Goal: Task Accomplishment & Management: Complete application form

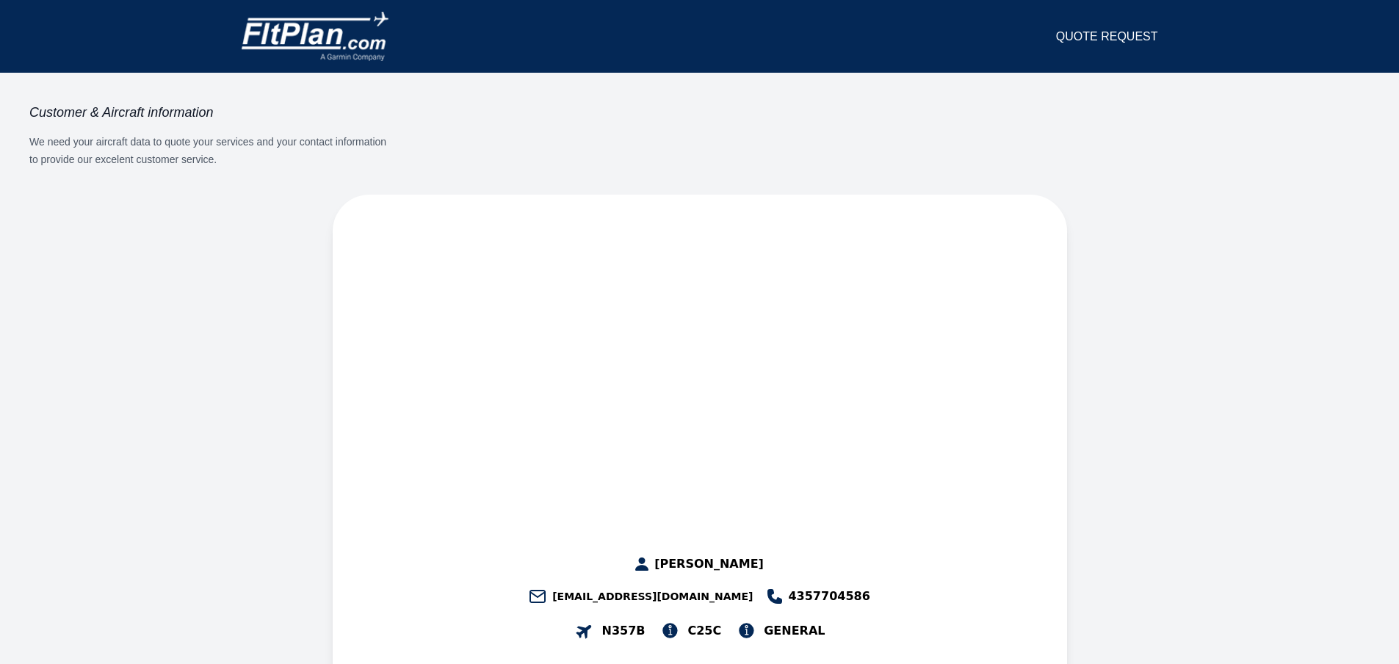
select select "**"
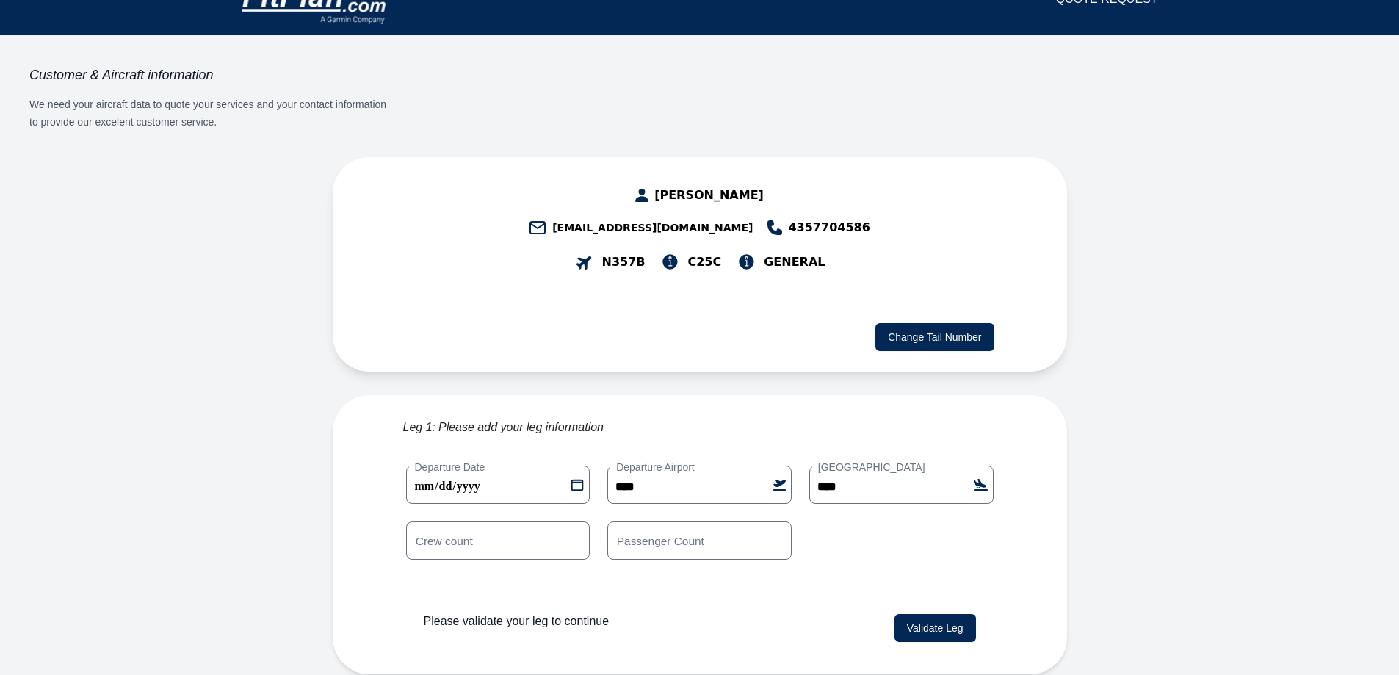
scroll to position [73, 0]
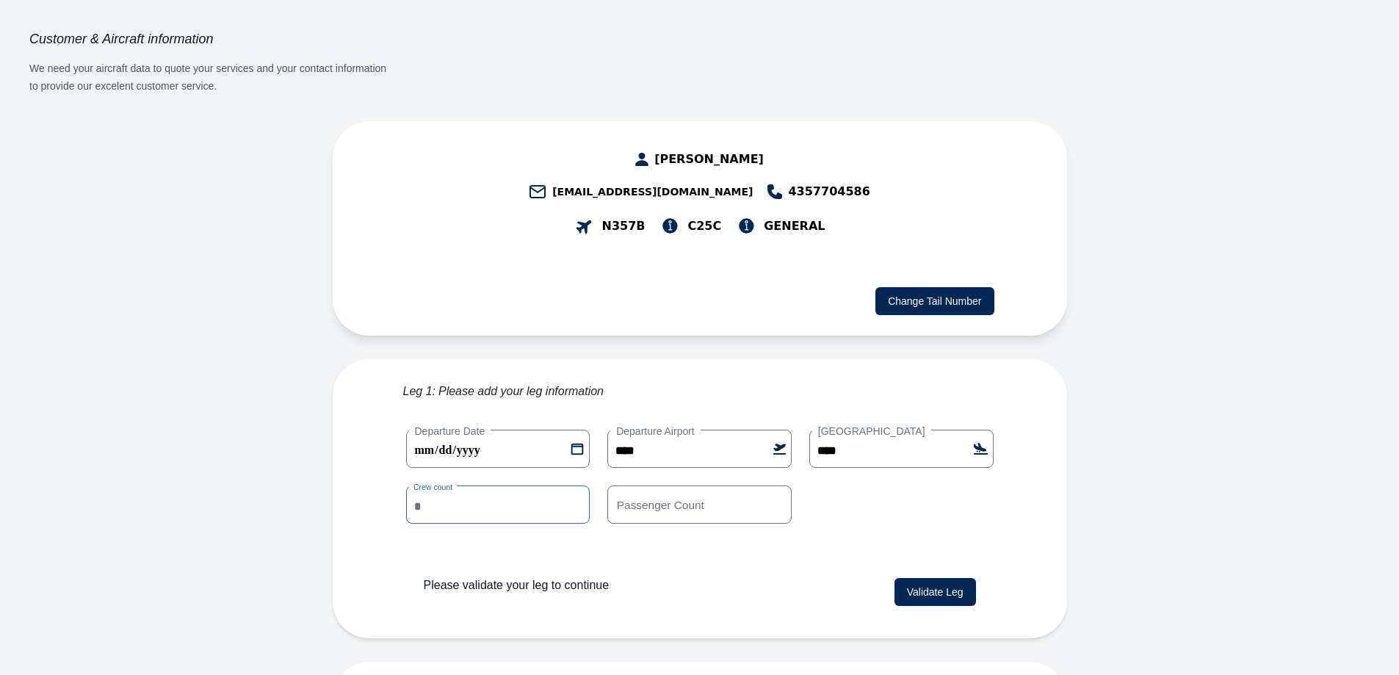
click at [562, 485] on input "*" at bounding box center [498, 504] width 184 height 38
click at [579, 485] on input "*" at bounding box center [498, 504] width 184 height 38
click at [575, 485] on input "*" at bounding box center [498, 504] width 184 height 38
type input "*"
click at [575, 485] on input "*" at bounding box center [498, 504] width 184 height 38
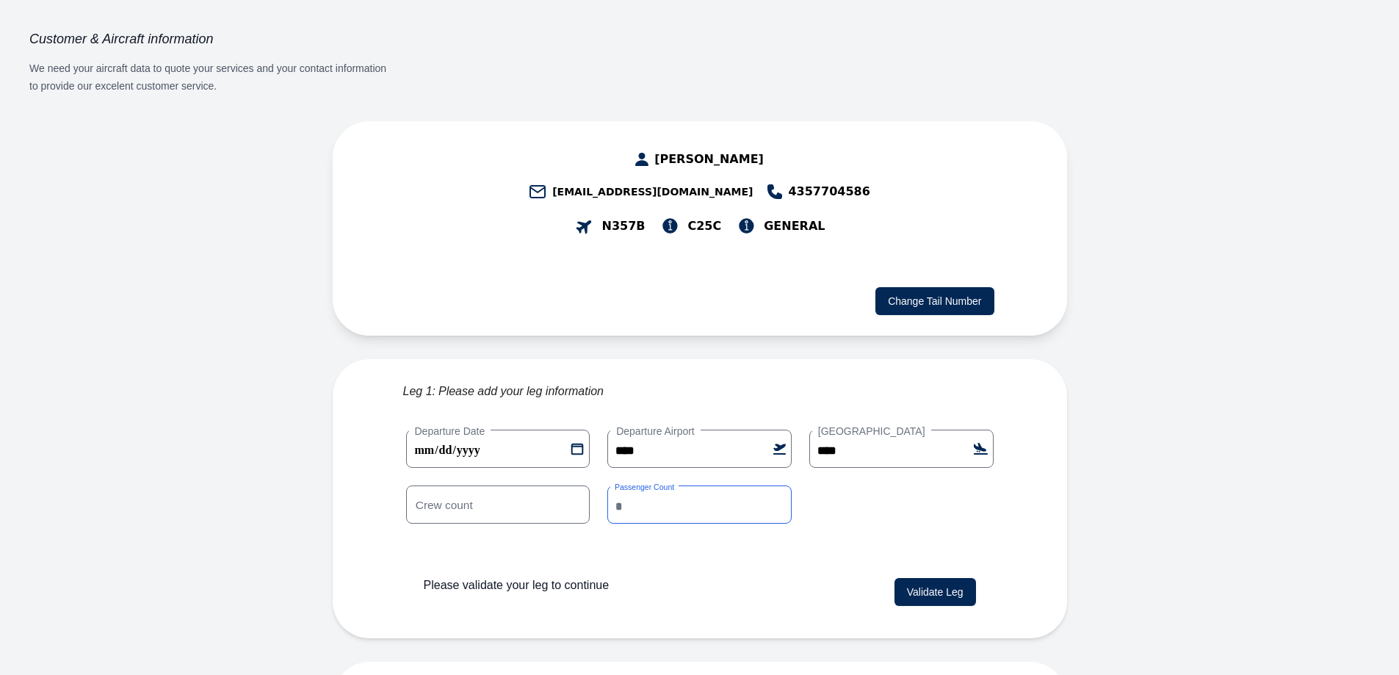
click at [670, 485] on input "*" at bounding box center [699, 504] width 184 height 38
click at [775, 485] on input "*" at bounding box center [699, 504] width 184 height 38
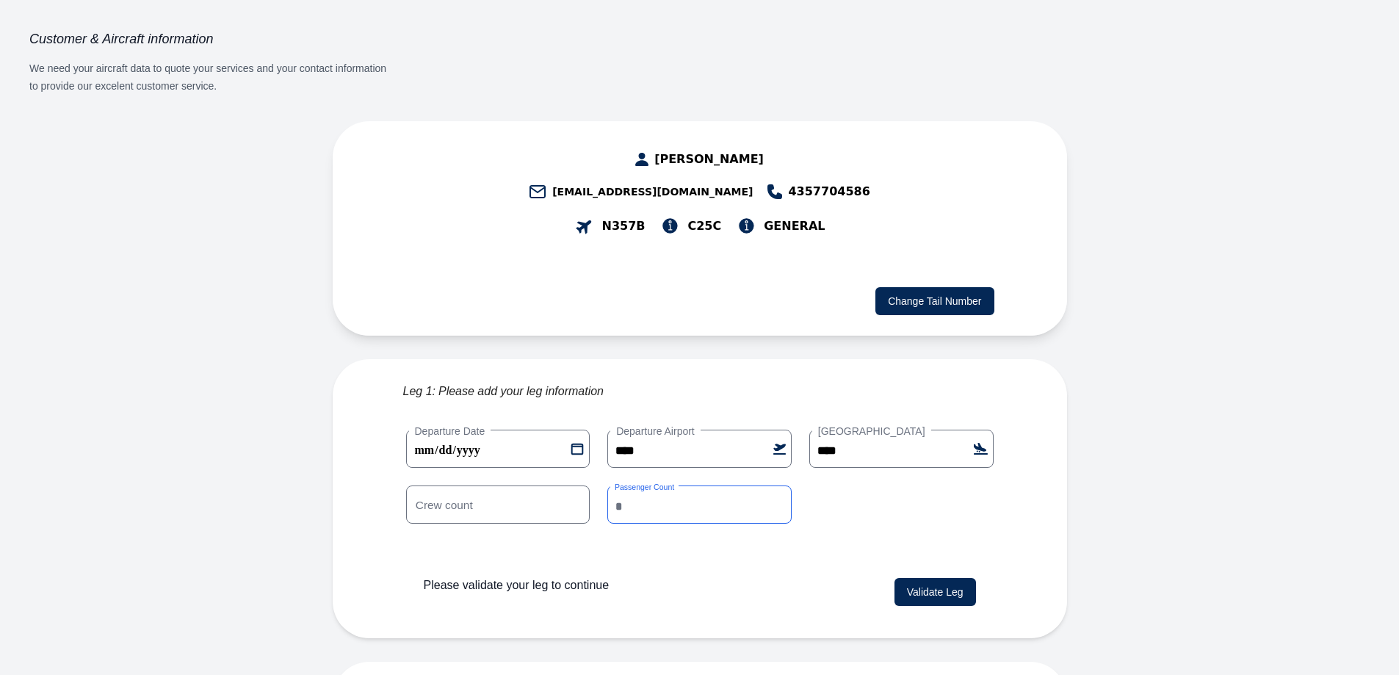
click at [775, 485] on input "*" at bounding box center [699, 504] width 184 height 38
type input "*"
click at [775, 485] on input "*" at bounding box center [699, 504] width 184 height 38
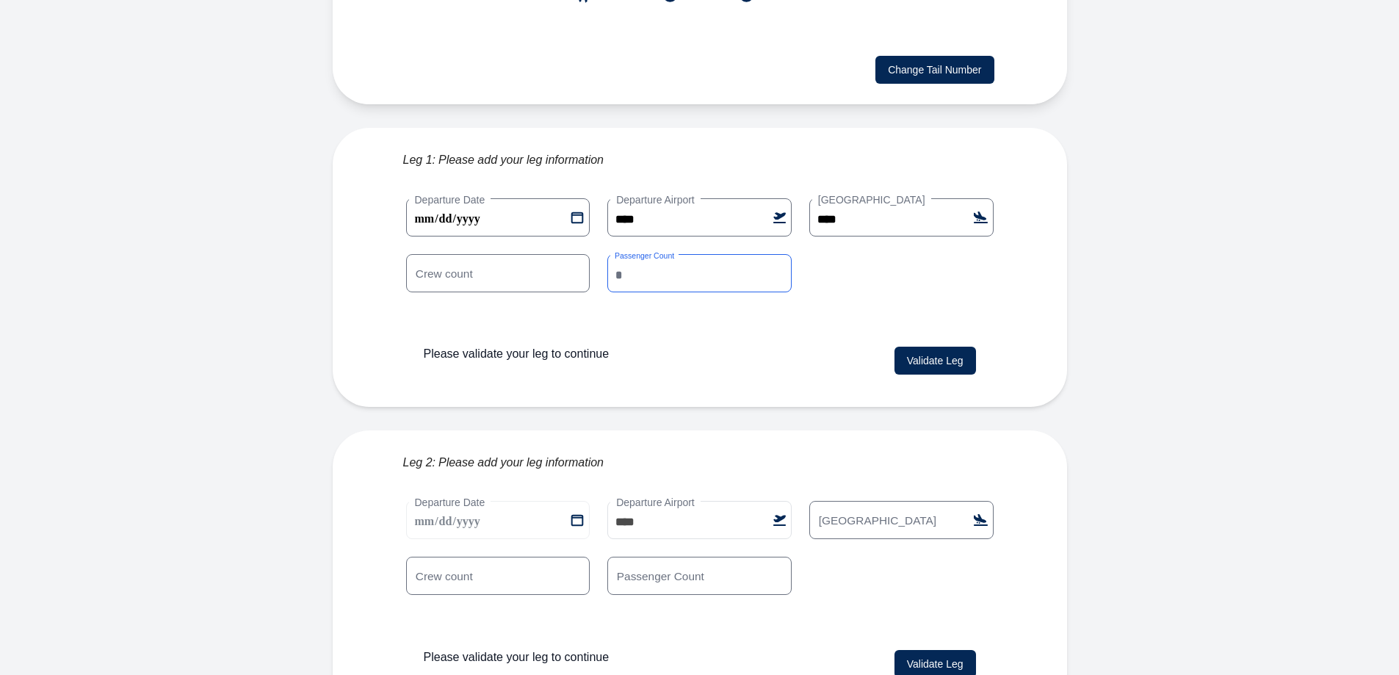
scroll to position [308, 0]
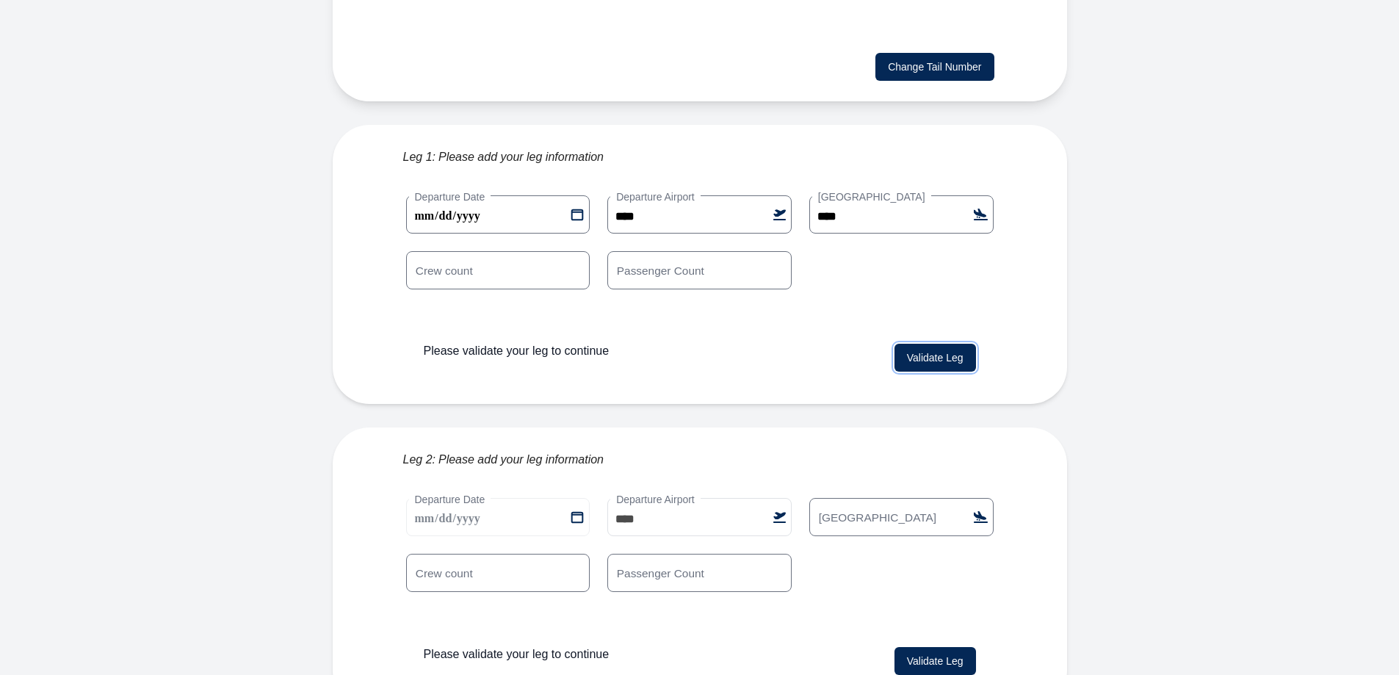
click at [938, 344] on button "Validate Leg" at bounding box center [934, 358] width 81 height 28
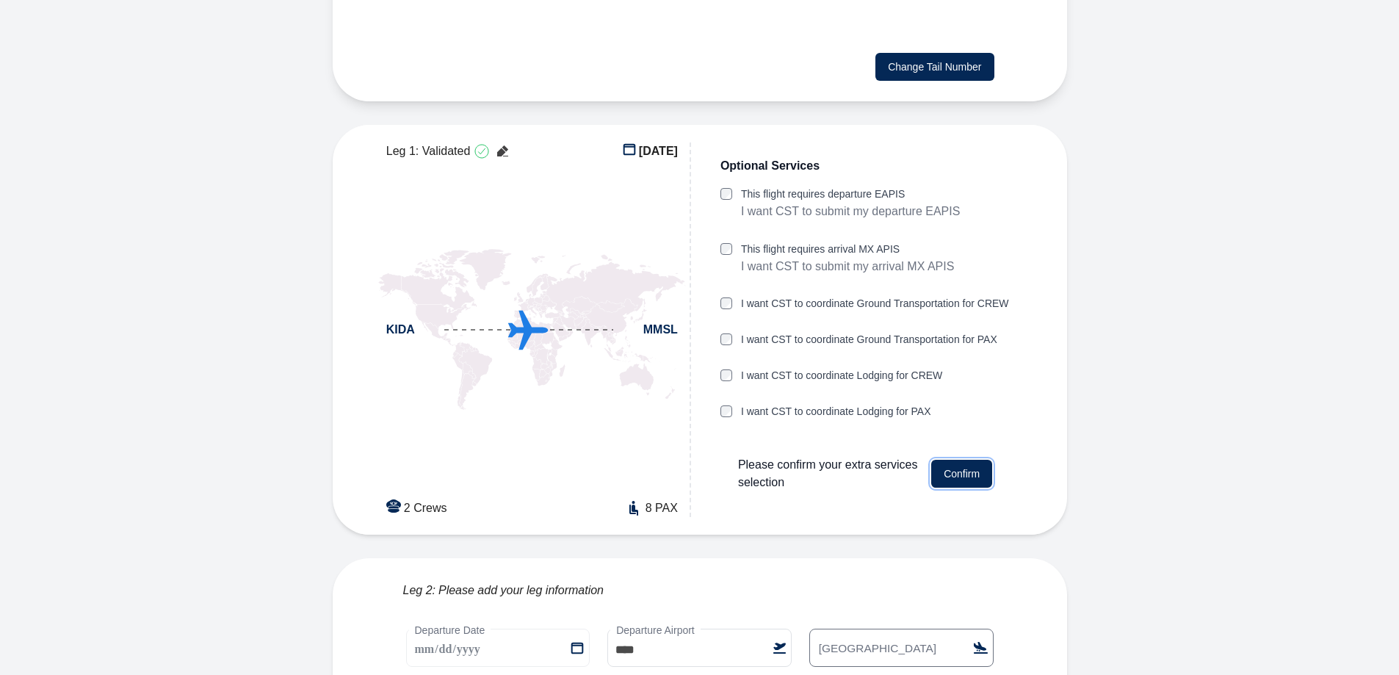
click at [960, 460] on button "Confirm" at bounding box center [961, 474] width 61 height 28
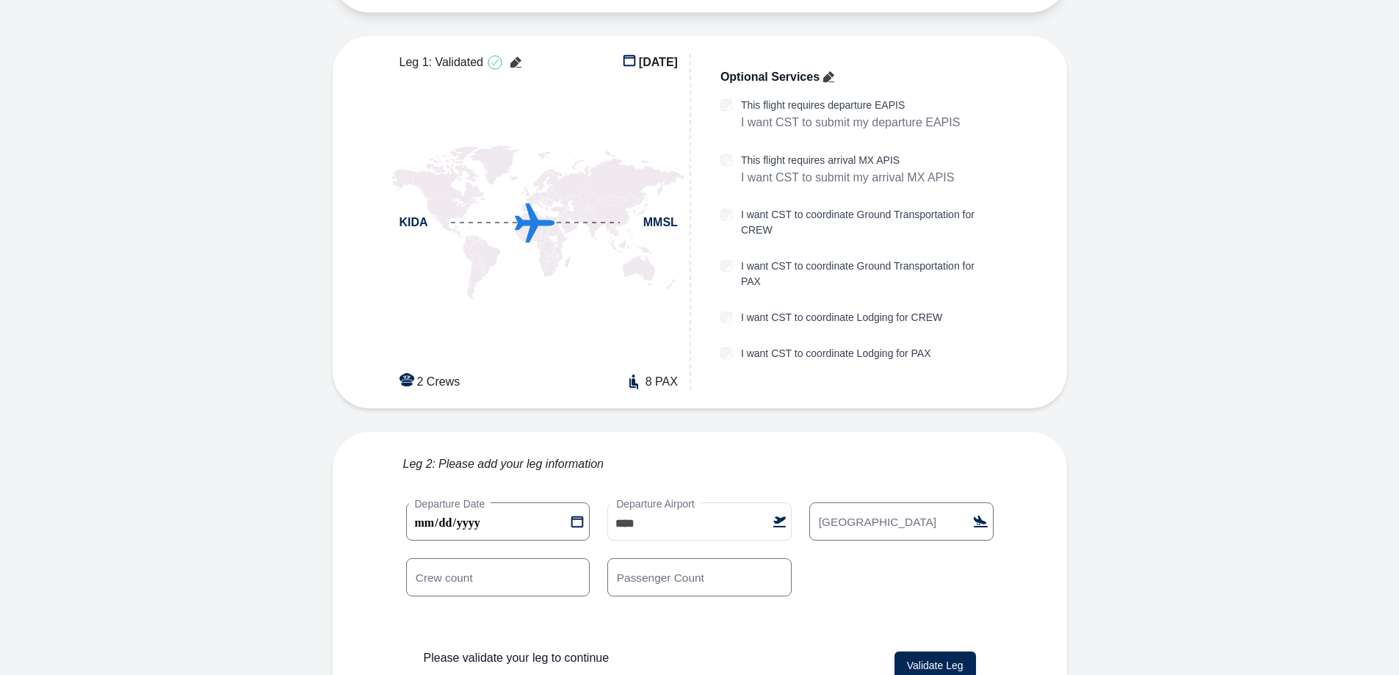
scroll to position [401, 0]
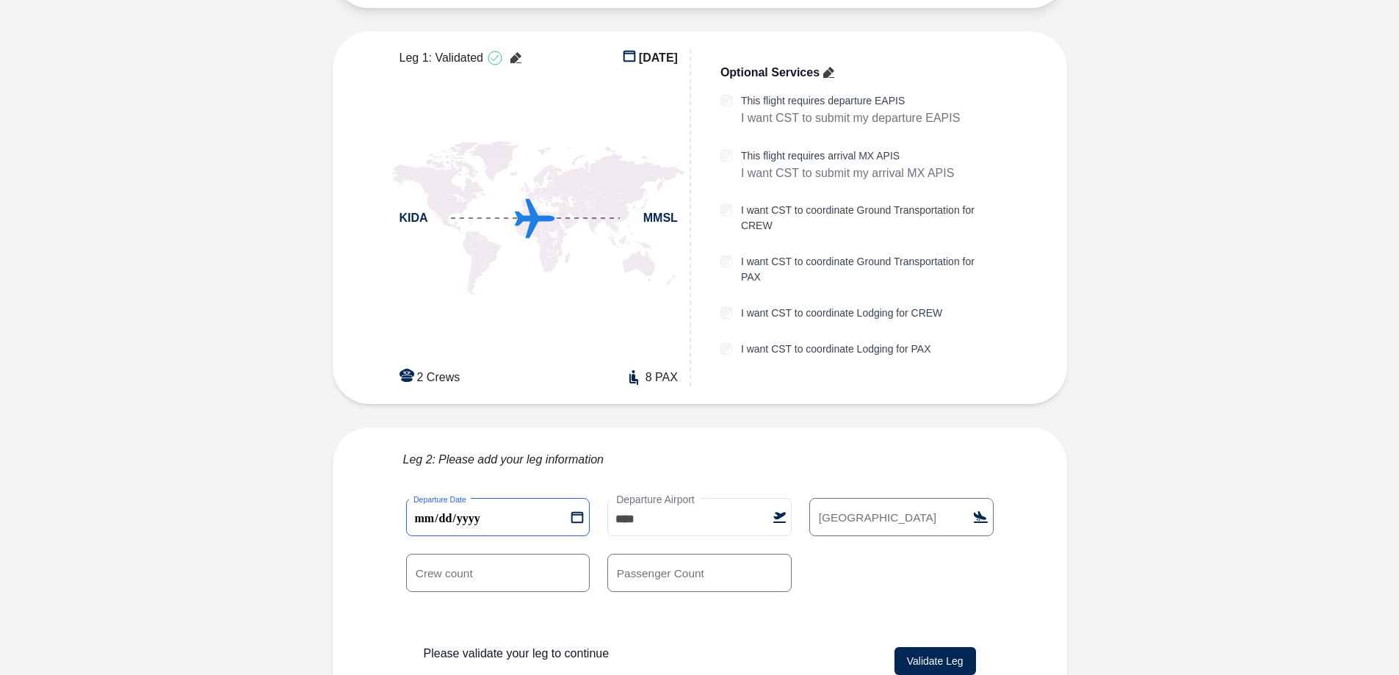
click at [577, 498] on 1 "**********" at bounding box center [498, 517] width 184 height 38
type 1 "**********"
click at [884, 509] on label "[GEOGRAPHIC_DATA]" at bounding box center [877, 517] width 131 height 16
click at [884, 498] on input "[GEOGRAPHIC_DATA]" at bounding box center [901, 517] width 184 height 38
type input "****"
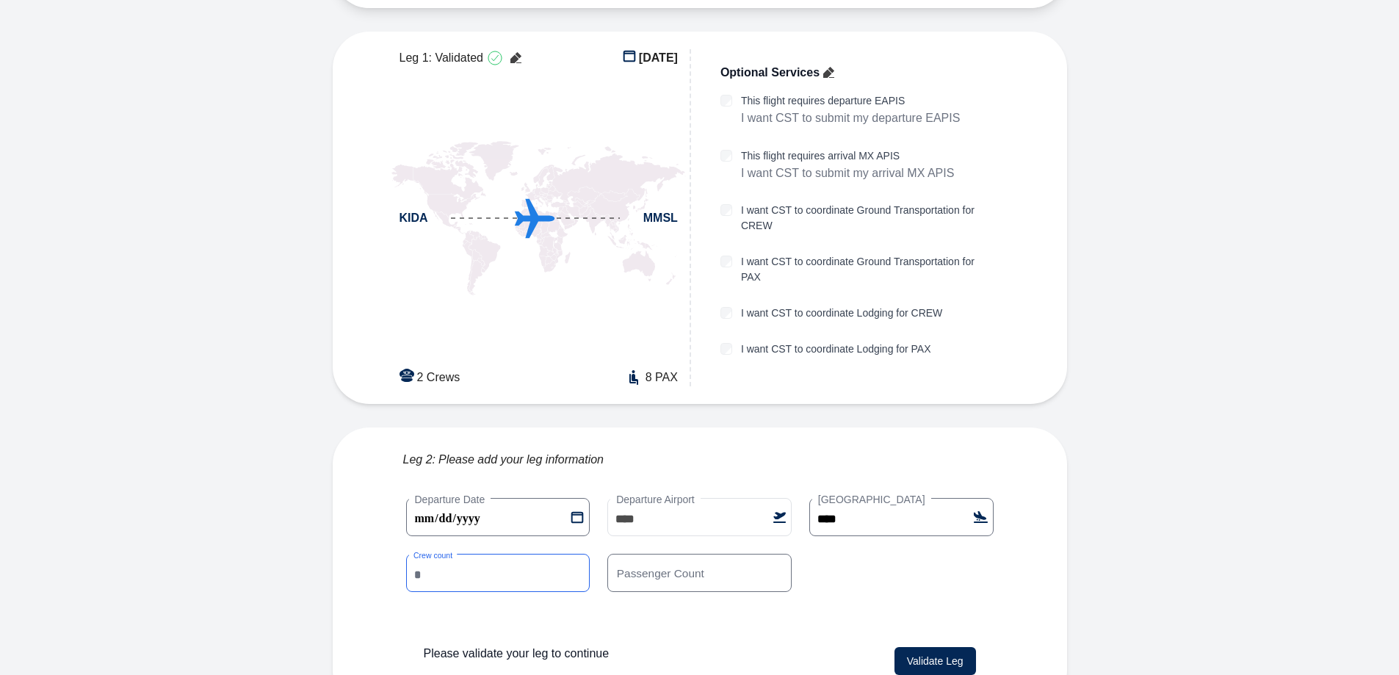
type input "*"
click at [576, 554] on input "*" at bounding box center [498, 573] width 184 height 38
click at [779, 554] on input "*" at bounding box center [699, 573] width 184 height 38
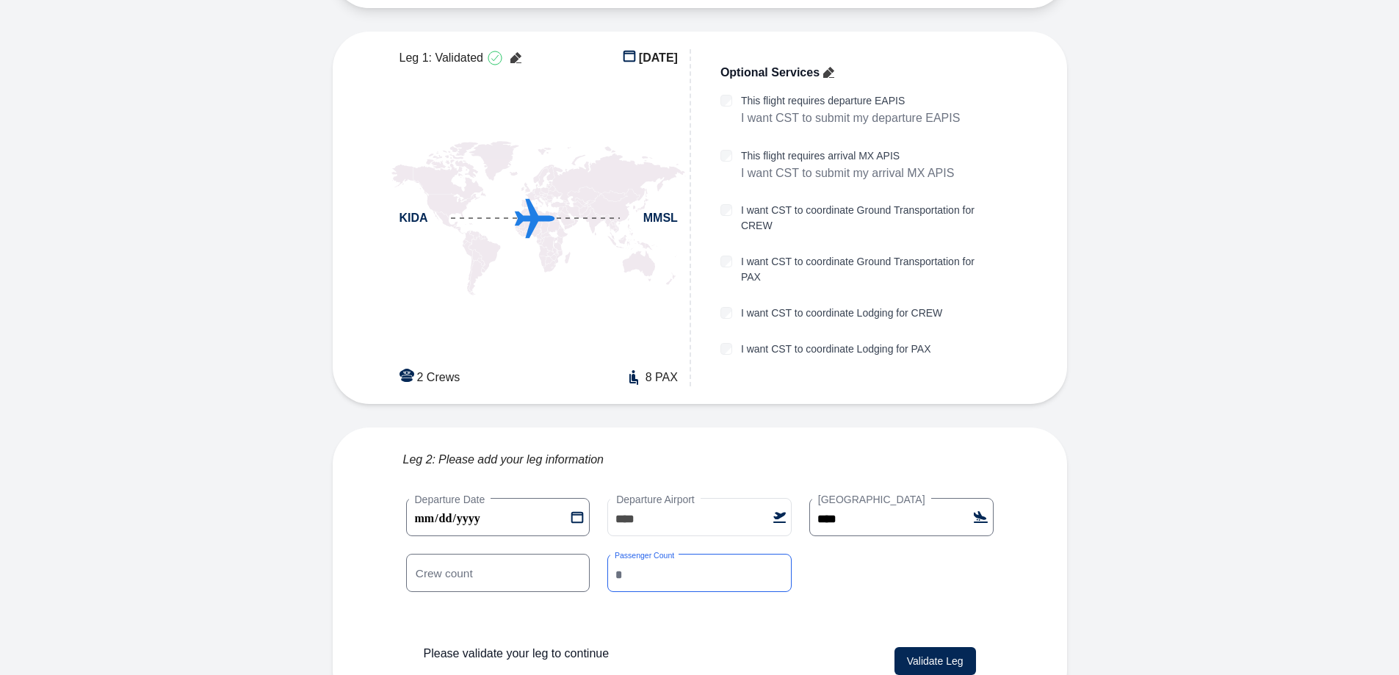
click at [779, 554] on input "*" at bounding box center [699, 573] width 184 height 38
type input "*"
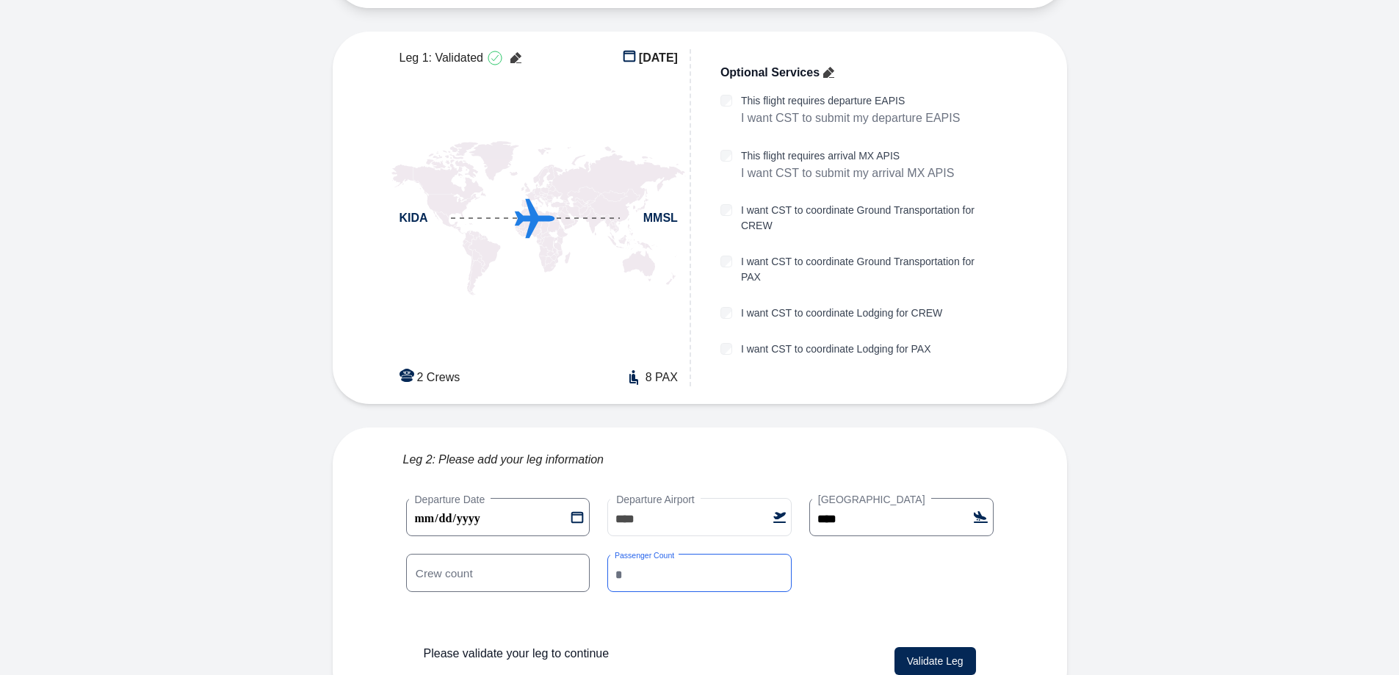
click at [779, 554] on input "*" at bounding box center [699, 573] width 184 height 38
click at [943, 647] on button "Validate Leg" at bounding box center [934, 661] width 81 height 28
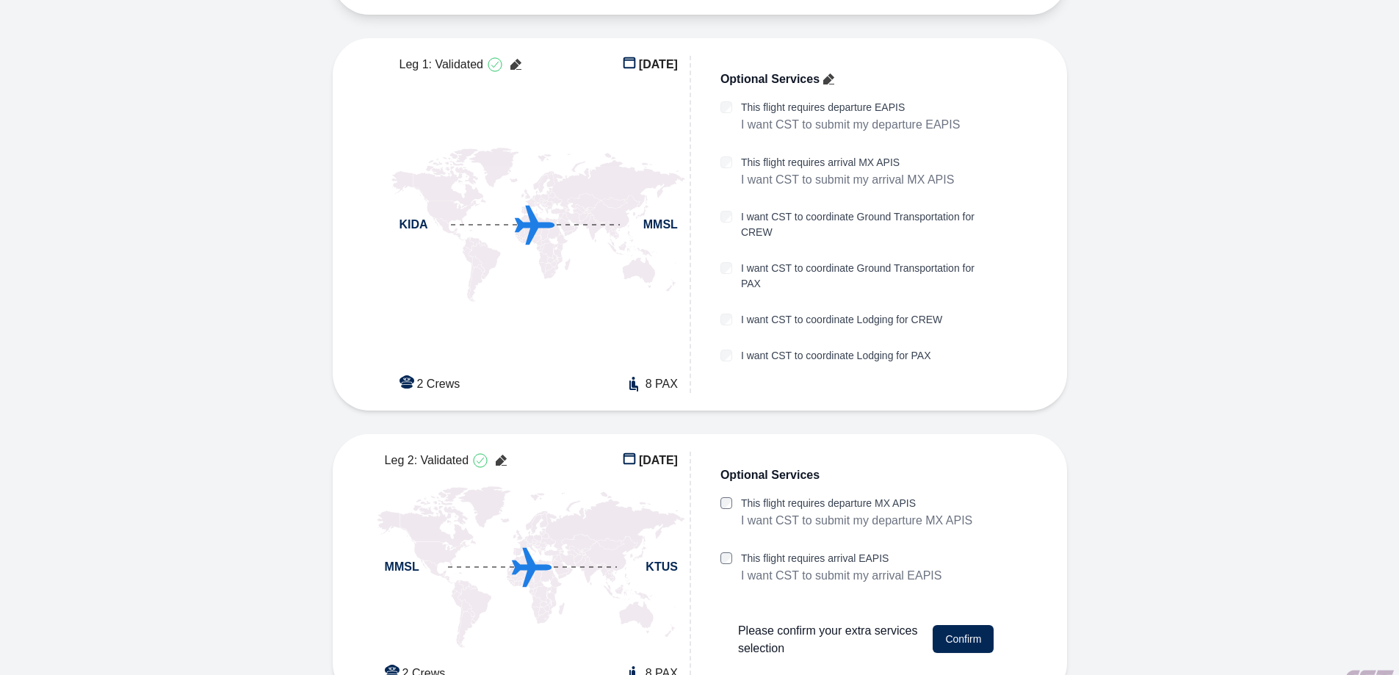
scroll to position [387, 0]
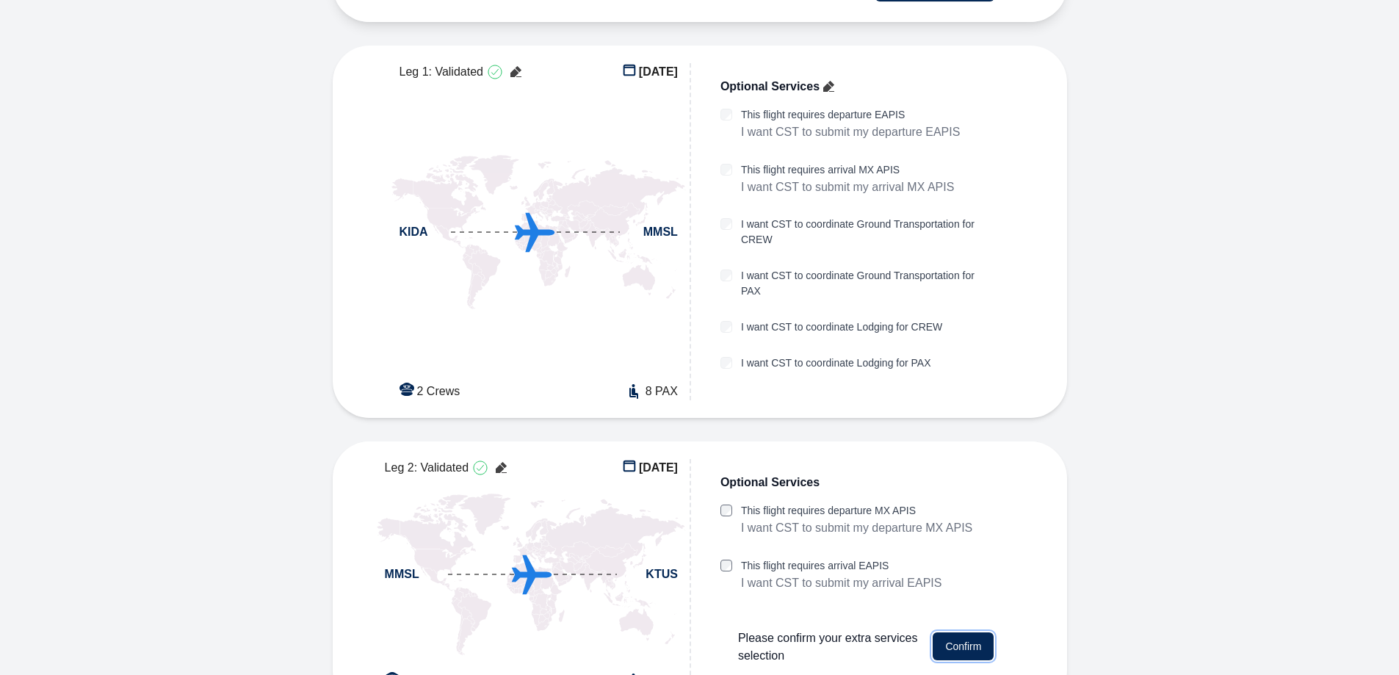
click at [964, 632] on button "Confirm" at bounding box center [962, 646] width 61 height 28
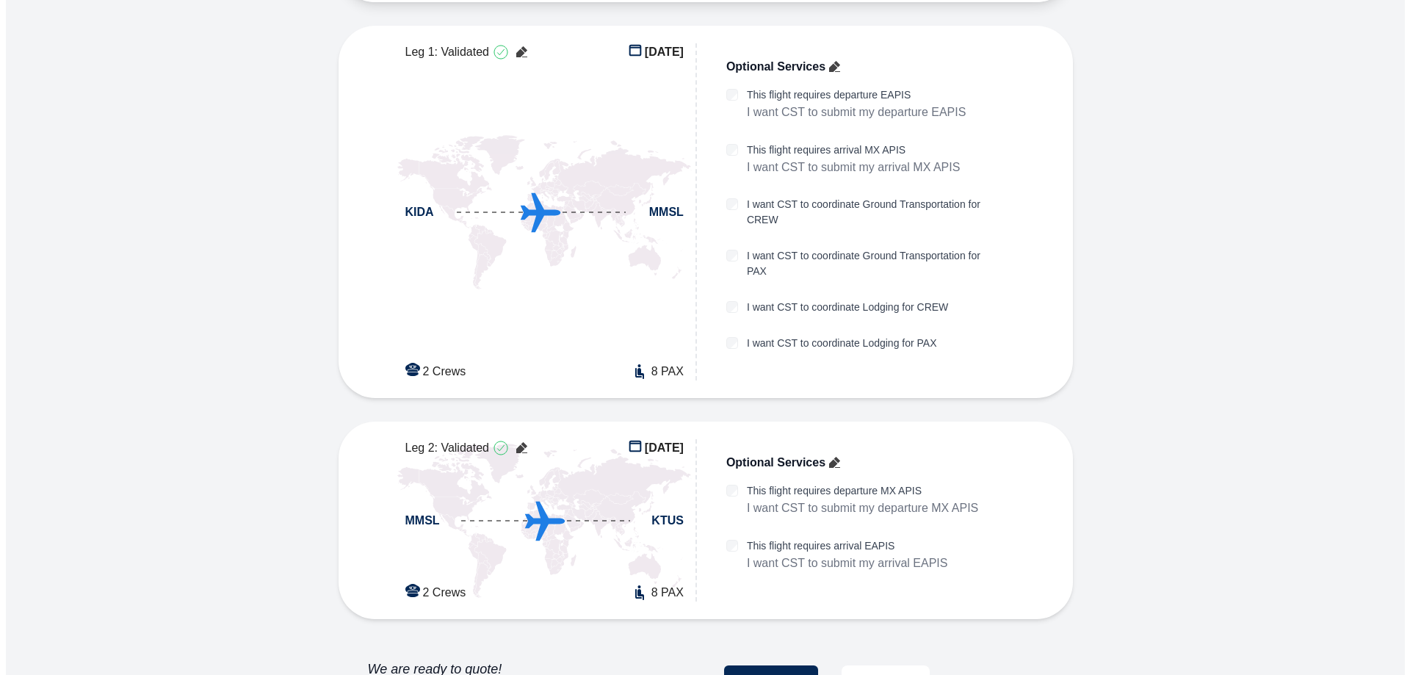
scroll to position [418, 0]
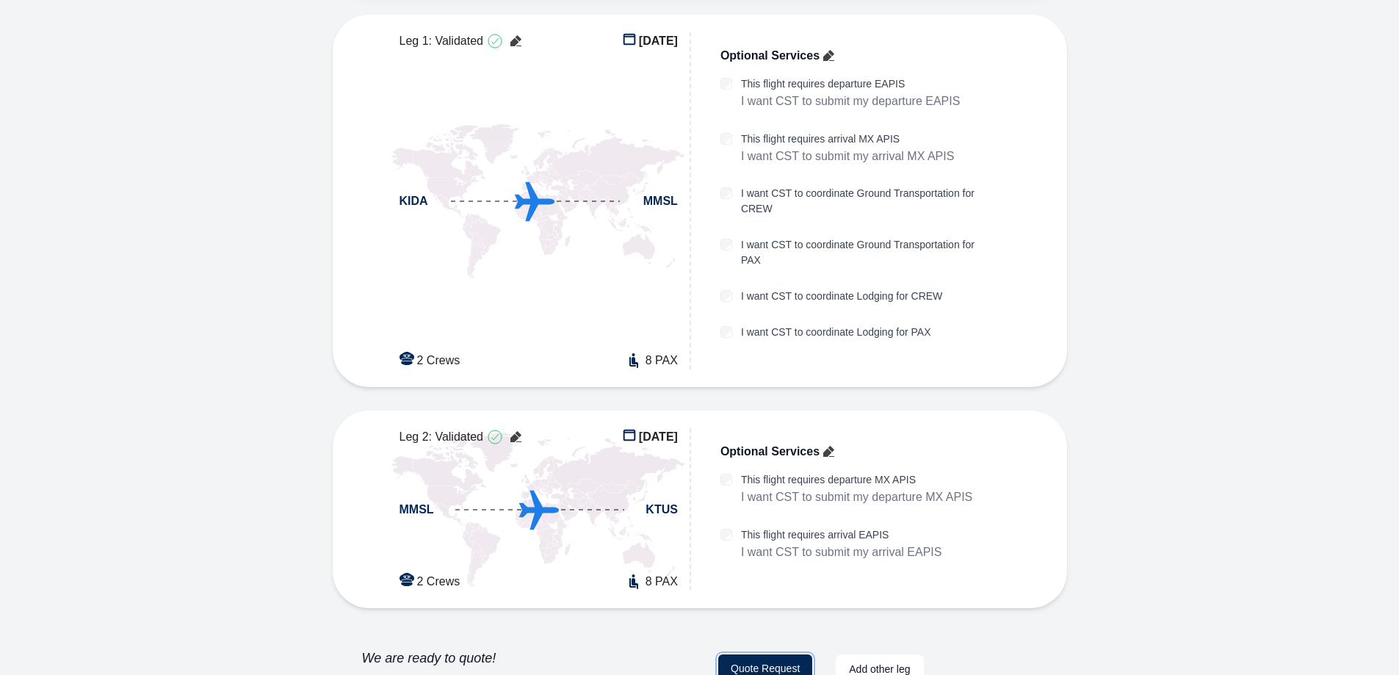
click at [769, 654] on button "Quote Request" at bounding box center [765, 668] width 94 height 29
